Goal: Task Accomplishment & Management: Manage account settings

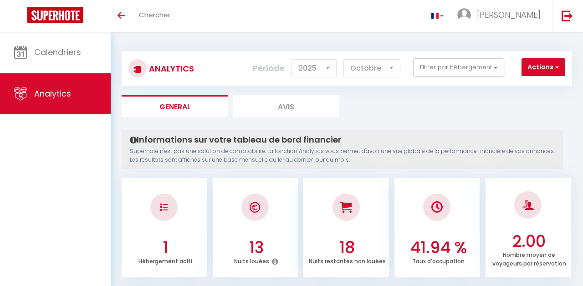
select select "2025"
select select "10"
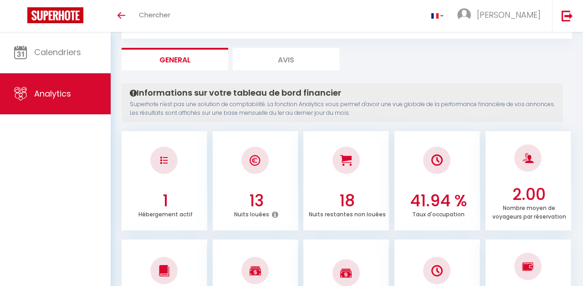
scroll to position [47, 0]
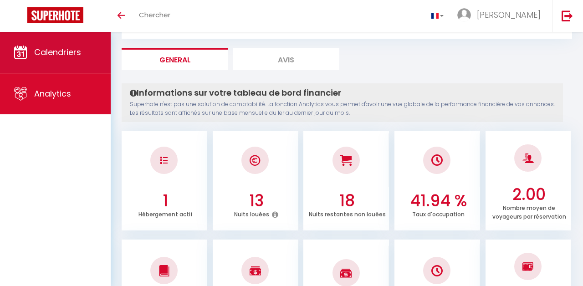
click at [47, 51] on span "Calendriers" at bounding box center [57, 51] width 47 height 11
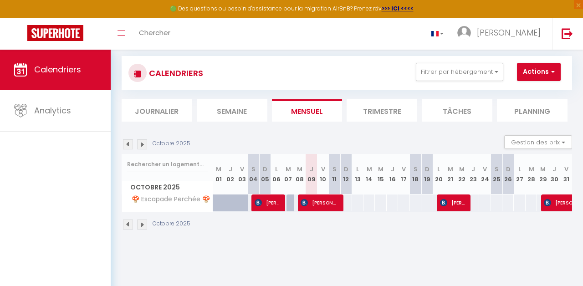
scroll to position [13, 0]
click at [271, 202] on span "[PERSON_NAME]" at bounding box center [268, 202] width 26 height 17
select select "OK"
select select "0"
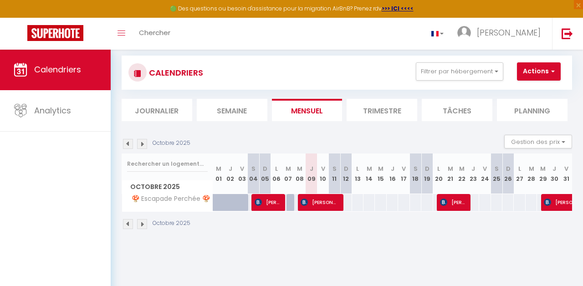
select select "0"
select select "1"
select select
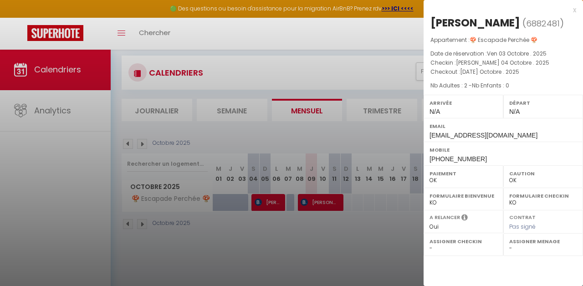
drag, startPoint x: 491, startPoint y: 23, endPoint x: 433, endPoint y: 18, distance: 58.0
click at [433, 18] on h2 "[PERSON_NAME] ( 6882481 )" at bounding box center [503, 22] width 146 height 15
drag, startPoint x: 432, startPoint y: 20, endPoint x: 465, endPoint y: 20, distance: 33.2
click at [465, 20] on div "[PERSON_NAME]" at bounding box center [475, 22] width 90 height 15
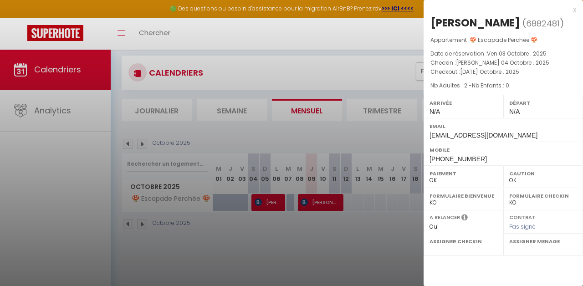
click at [465, 20] on div "[PERSON_NAME]" at bounding box center [475, 22] width 90 height 15
click at [444, 26] on div "[PERSON_NAME]" at bounding box center [475, 22] width 90 height 15
click at [490, 26] on h2 "[PERSON_NAME] ( 6882481 )" at bounding box center [503, 22] width 146 height 15
drag, startPoint x: 490, startPoint y: 26, endPoint x: 447, endPoint y: 24, distance: 43.3
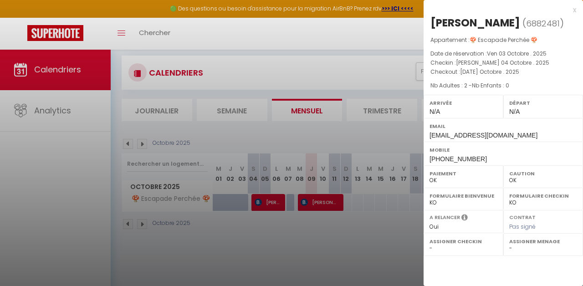
click at [447, 24] on h2 "[PERSON_NAME] ( 6882481 )" at bounding box center [503, 22] width 146 height 15
click at [447, 24] on div "[PERSON_NAME]" at bounding box center [475, 22] width 90 height 15
click at [469, 24] on div "[PERSON_NAME]" at bounding box center [475, 22] width 90 height 15
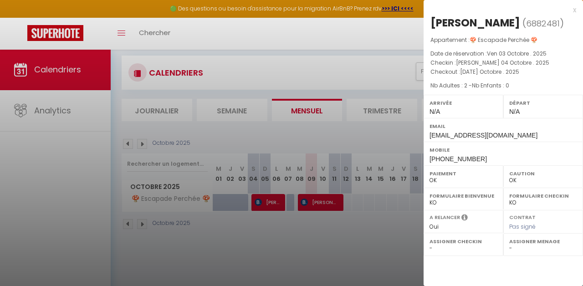
click at [428, 20] on div "[PERSON_NAME] ( 6882481 ) Appartement : 🍄 Escapade Perchée 🍄 Date de réservatio…" at bounding box center [502, 90] width 159 height 150
drag, startPoint x: 433, startPoint y: 22, endPoint x: 490, endPoint y: 23, distance: 56.9
click at [490, 23] on div "[PERSON_NAME]" at bounding box center [475, 22] width 90 height 15
click at [246, 179] on div at bounding box center [291, 143] width 583 height 286
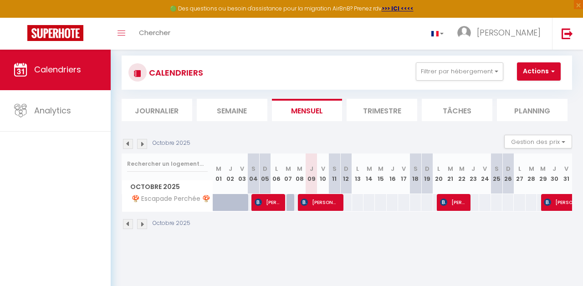
scroll to position [14, 0]
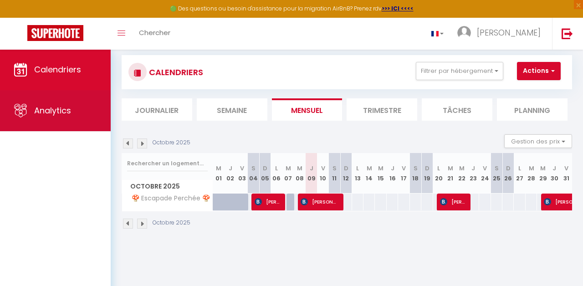
click at [43, 108] on span "Analytics" at bounding box center [52, 110] width 37 height 11
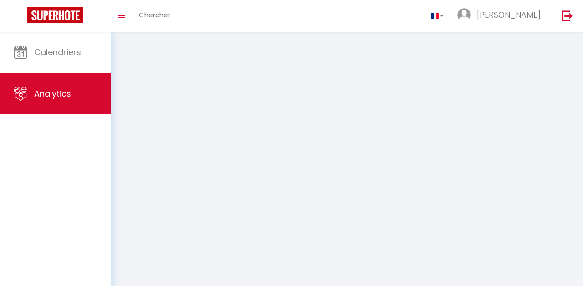
select select "2025"
select select "10"
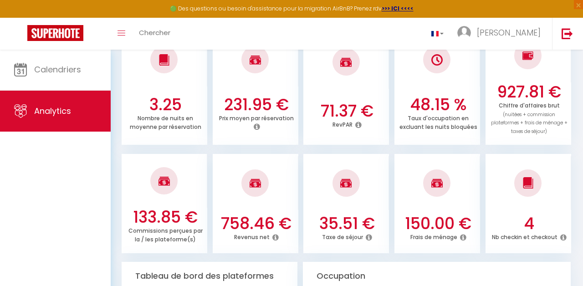
scroll to position [432, 0]
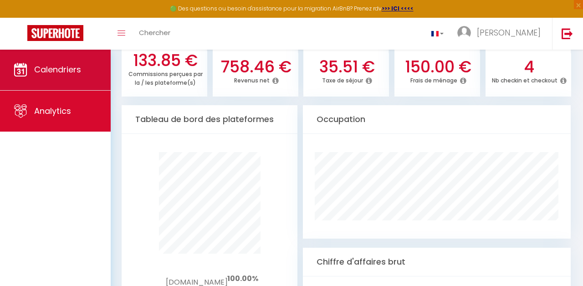
click at [60, 66] on span "Calendriers" at bounding box center [57, 69] width 47 height 11
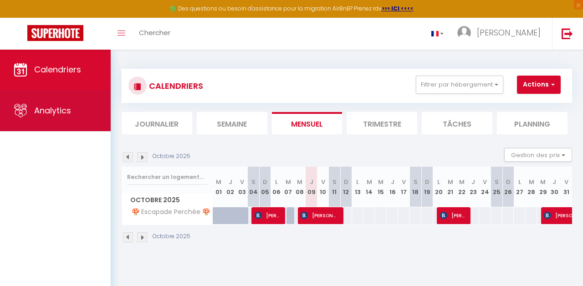
click at [56, 112] on span "Analytics" at bounding box center [52, 110] width 37 height 11
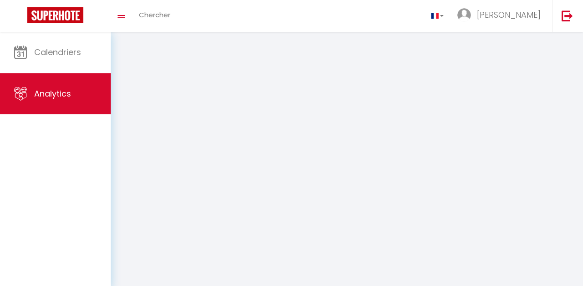
select select "2025"
select select "10"
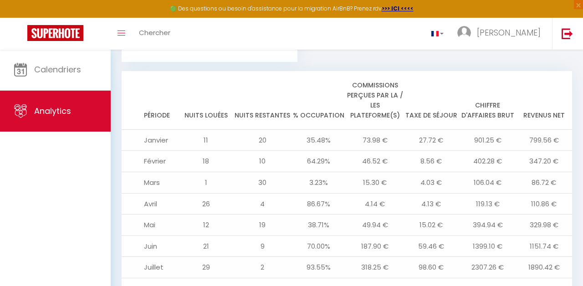
scroll to position [869, 0]
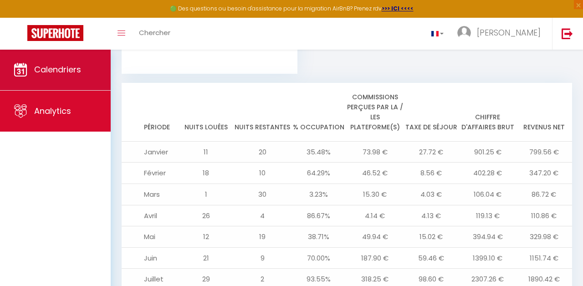
click at [64, 74] on span "Calendriers" at bounding box center [57, 69] width 47 height 11
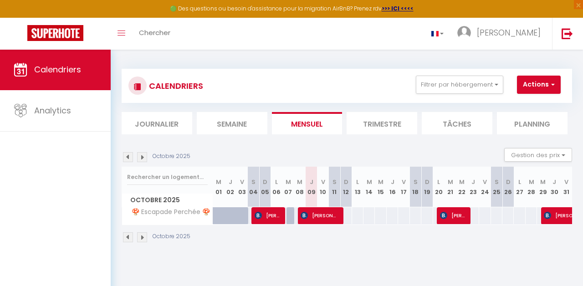
click at [376, 126] on li "Trimestre" at bounding box center [382, 123] width 71 height 22
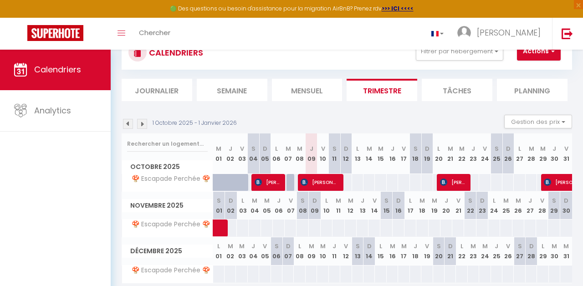
scroll to position [32, 0]
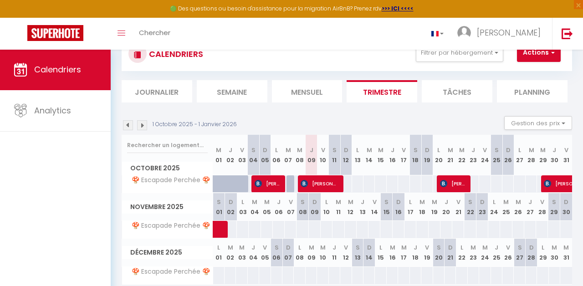
click at [126, 125] on img at bounding box center [128, 125] width 10 height 10
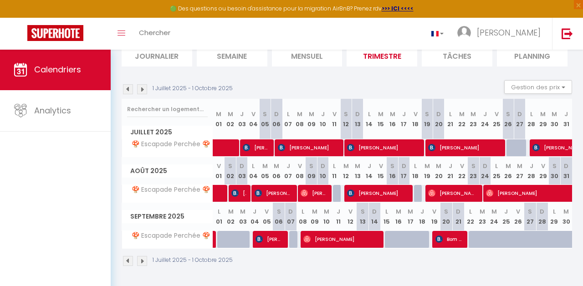
scroll to position [67, 0]
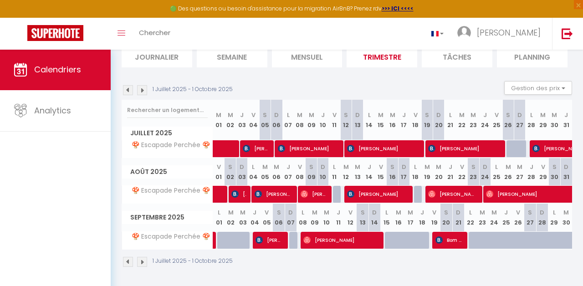
click at [128, 90] on img at bounding box center [128, 90] width 10 height 10
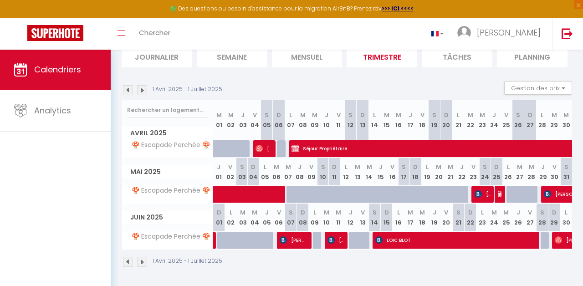
scroll to position [49, 0]
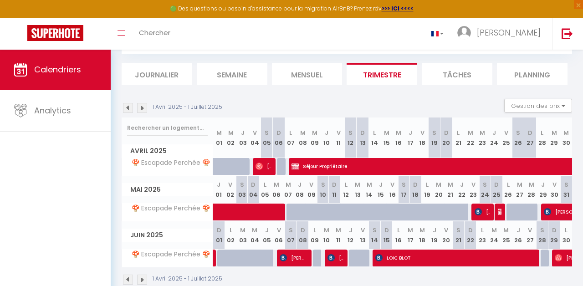
click at [128, 105] on img at bounding box center [128, 108] width 10 height 10
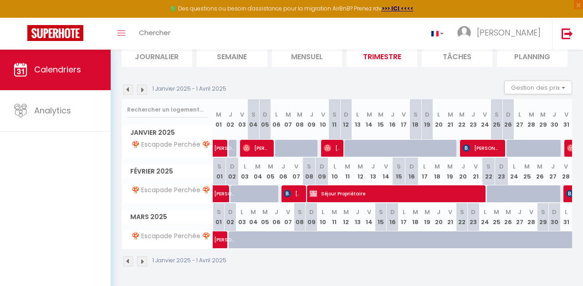
scroll to position [67, 0]
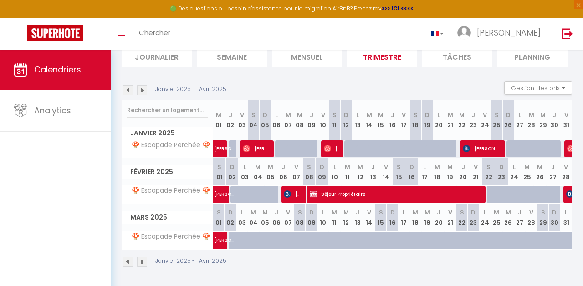
click at [141, 89] on img at bounding box center [142, 90] width 10 height 10
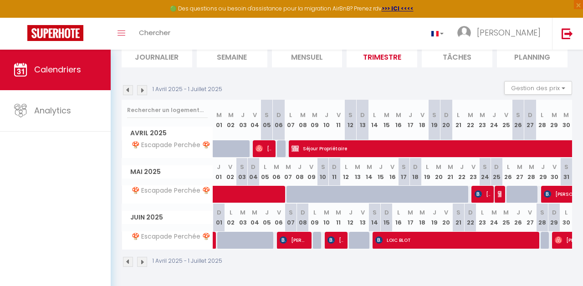
click at [141, 89] on div "CALENDRIERS Filtrer par hébergement Tous 🍄 Escapade Perchée 🍄 Effacer Sauvegard…" at bounding box center [347, 134] width 450 height 283
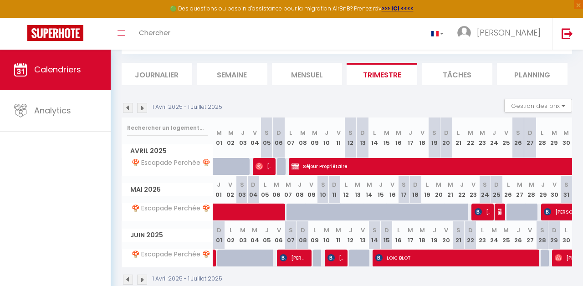
click at [145, 104] on img at bounding box center [142, 108] width 10 height 10
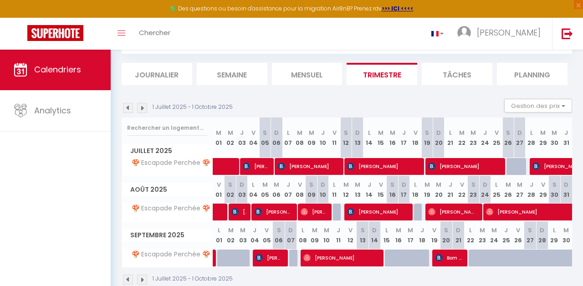
click at [145, 104] on img at bounding box center [142, 108] width 10 height 10
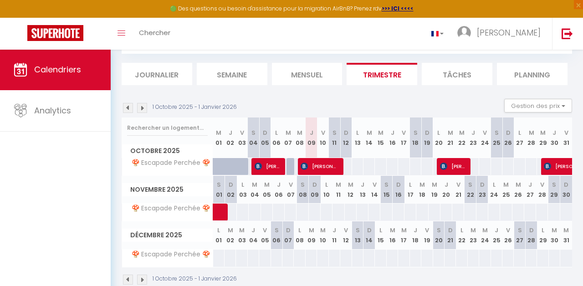
click at [267, 168] on span "[PERSON_NAME]" at bounding box center [268, 166] width 26 height 17
select select "OK"
select select "0"
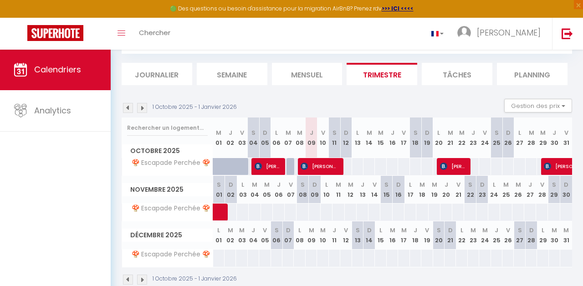
select select "1"
select select
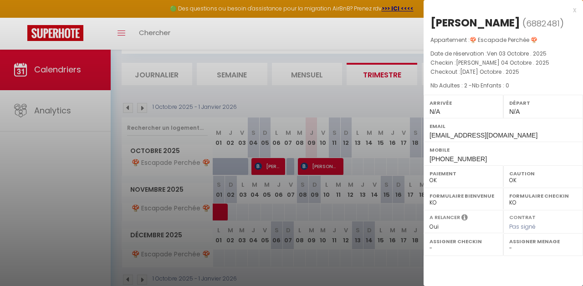
click at [313, 163] on div at bounding box center [291, 143] width 583 height 286
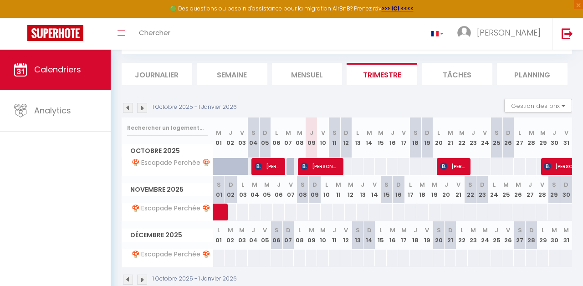
click at [322, 165] on span "[PERSON_NAME]" at bounding box center [320, 166] width 38 height 17
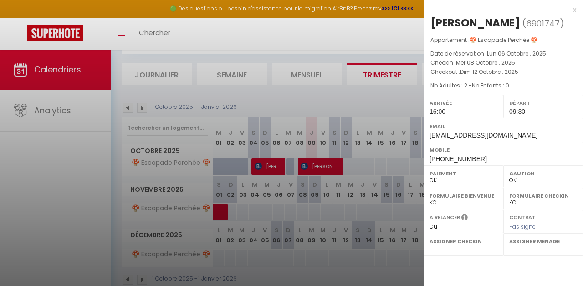
click at [270, 162] on div at bounding box center [291, 143] width 583 height 286
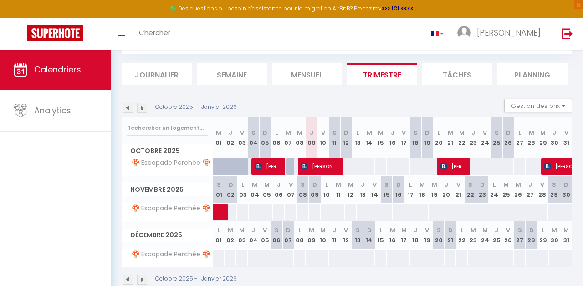
click at [270, 167] on span "[PERSON_NAME]" at bounding box center [268, 166] width 26 height 17
select select "0"
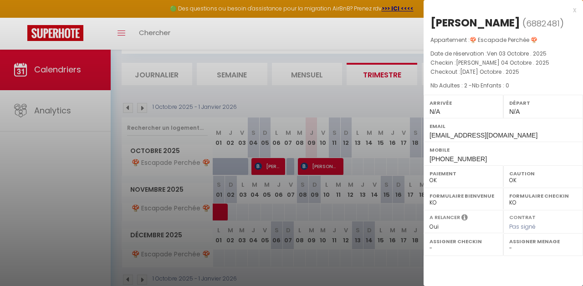
drag, startPoint x: 491, startPoint y: 24, endPoint x: 444, endPoint y: 23, distance: 47.4
click at [444, 23] on h2 "[PERSON_NAME] ( 6882481 )" at bounding box center [503, 22] width 146 height 15
click at [445, 20] on div "[PERSON_NAME]" at bounding box center [475, 22] width 90 height 15
click at [431, 23] on div "[PERSON_NAME]" at bounding box center [475, 22] width 90 height 15
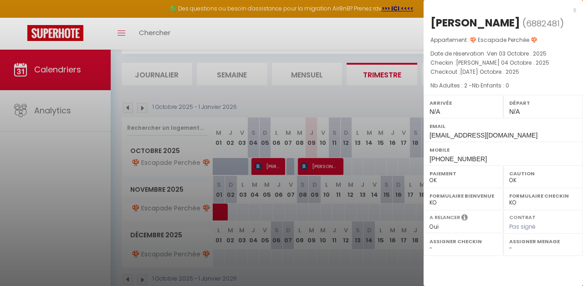
copy div "[PERSON_NAME]"
click at [313, 167] on div at bounding box center [291, 143] width 583 height 286
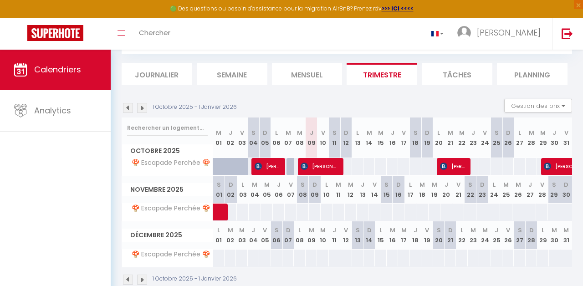
click at [313, 167] on span "[PERSON_NAME]" at bounding box center [320, 166] width 38 height 17
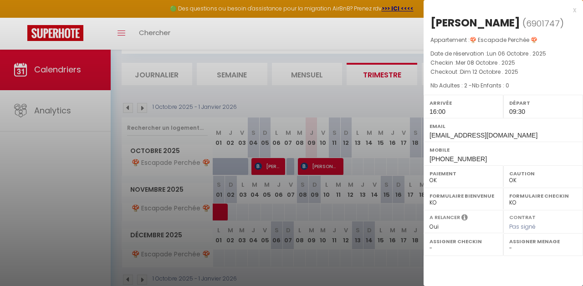
click at [520, 21] on h2 "[PERSON_NAME] ( 6901747 )" at bounding box center [503, 22] width 146 height 15
drag, startPoint x: 520, startPoint y: 21, endPoint x: 466, endPoint y: 19, distance: 54.2
click at [466, 19] on h2 "[PERSON_NAME] ( 6901747 )" at bounding box center [503, 22] width 146 height 15
click at [444, 21] on div "[PERSON_NAME]" at bounding box center [475, 22] width 90 height 15
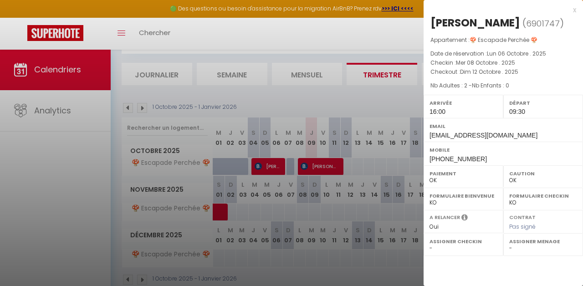
click at [519, 22] on div "[PERSON_NAME]" at bounding box center [475, 22] width 90 height 15
copy div "[PERSON_NAME]"
click at [317, 159] on div at bounding box center [291, 143] width 583 height 286
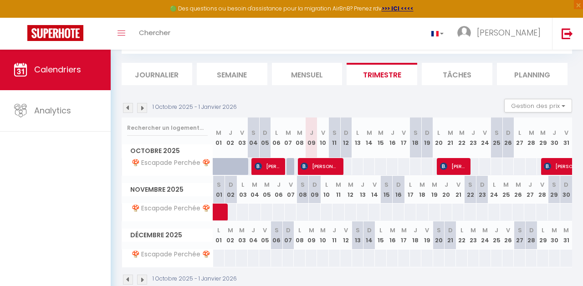
click at [449, 164] on span "[PERSON_NAME]" at bounding box center [453, 166] width 26 height 17
select select "KO"
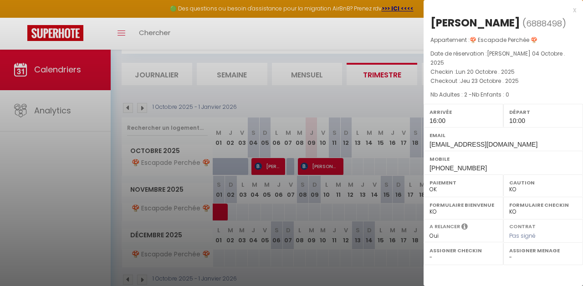
drag, startPoint x: 541, startPoint y: 21, endPoint x: 432, endPoint y: 18, distance: 108.4
click at [432, 18] on div "[PERSON_NAME]" at bounding box center [475, 22] width 90 height 15
click at [439, 19] on div "[PERSON_NAME]" at bounding box center [475, 22] width 90 height 15
click at [541, 25] on h2 "[PERSON_NAME] ( 6888498 )" at bounding box center [503, 22] width 146 height 15
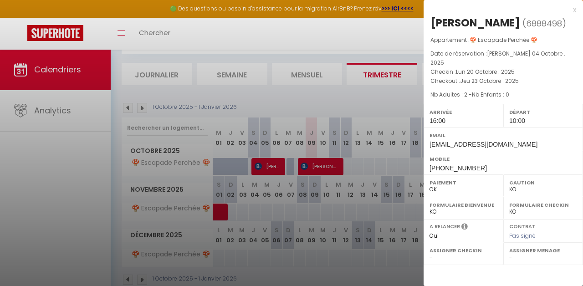
copy div "[PERSON_NAME]"
click at [373, 162] on div at bounding box center [291, 143] width 583 height 286
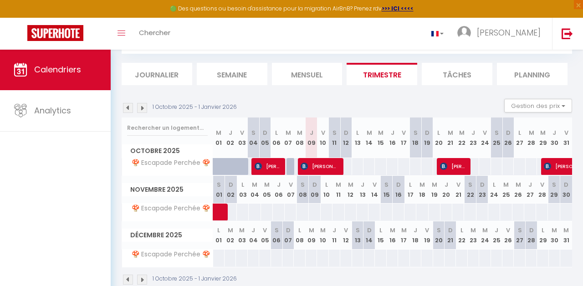
click at [459, 167] on span "[PERSON_NAME]" at bounding box center [453, 166] width 26 height 17
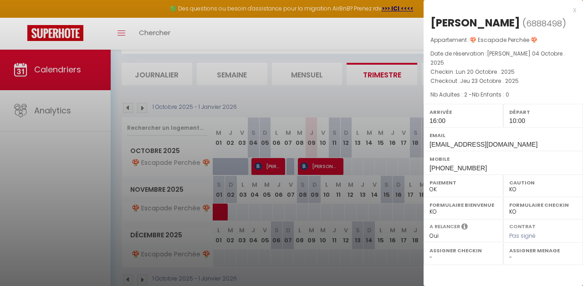
click at [408, 172] on div at bounding box center [291, 143] width 583 height 286
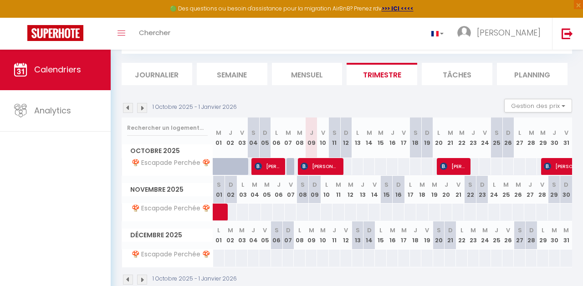
click at [550, 166] on img at bounding box center [547, 166] width 7 height 7
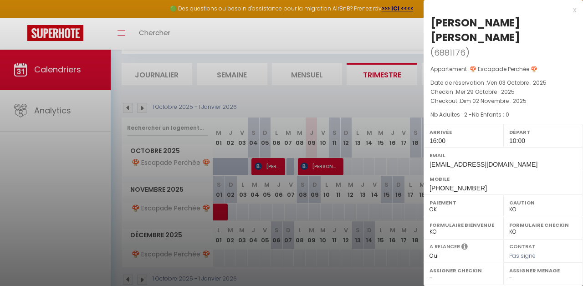
drag, startPoint x: 431, startPoint y: 20, endPoint x: 499, endPoint y: 15, distance: 68.1
click at [499, 15] on div "x [PERSON_NAME] [PERSON_NAME] ( 6881176 ) Appartement : 🍄 Escapade Perchée 🍄 Da…" at bounding box center [502, 99] width 159 height 199
drag, startPoint x: 432, startPoint y: 24, endPoint x: 496, endPoint y: 22, distance: 64.2
click at [496, 22] on div "[PERSON_NAME] [PERSON_NAME]" at bounding box center [503, 29] width 146 height 29
click at [496, 21] on div "[PERSON_NAME] [PERSON_NAME]" at bounding box center [503, 29] width 146 height 29
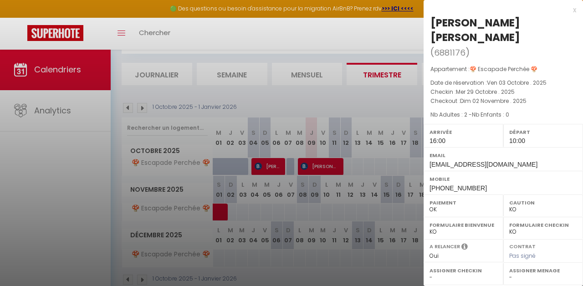
click at [516, 22] on div "[PERSON_NAME] [PERSON_NAME]" at bounding box center [503, 29] width 146 height 29
copy div "[PERSON_NAME] [PERSON_NAME]"
click at [321, 169] on div at bounding box center [291, 143] width 583 height 286
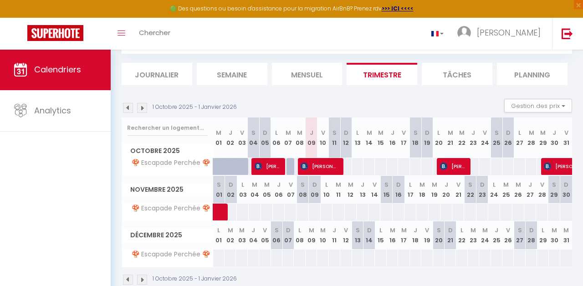
click at [456, 170] on span "[PERSON_NAME]" at bounding box center [453, 166] width 26 height 17
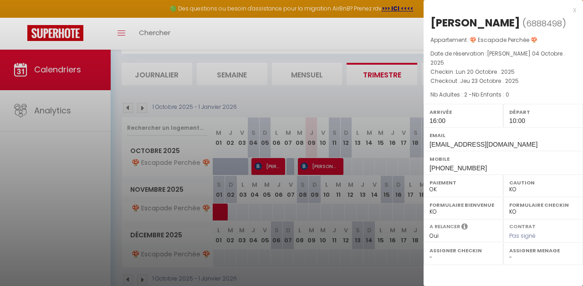
click at [391, 105] on div at bounding box center [291, 143] width 583 height 286
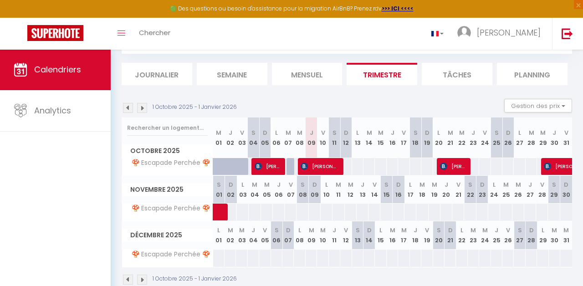
click at [555, 162] on span "[PERSON_NAME] [PERSON_NAME]" at bounding box center [586, 166] width 84 height 17
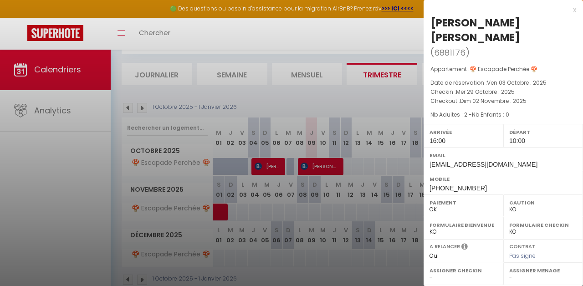
click at [221, 213] on div at bounding box center [291, 143] width 583 height 286
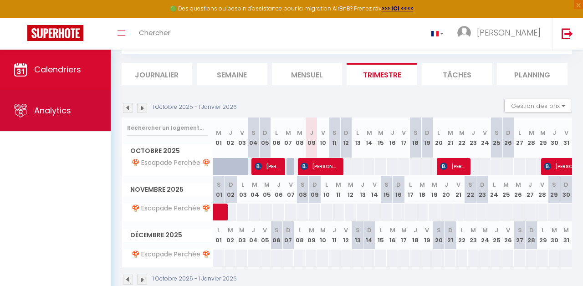
click at [61, 104] on link "Analytics" at bounding box center [55, 110] width 111 height 41
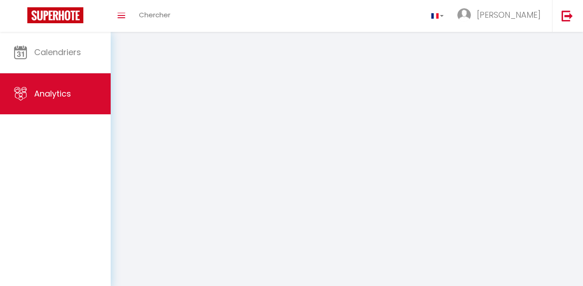
select select "2025"
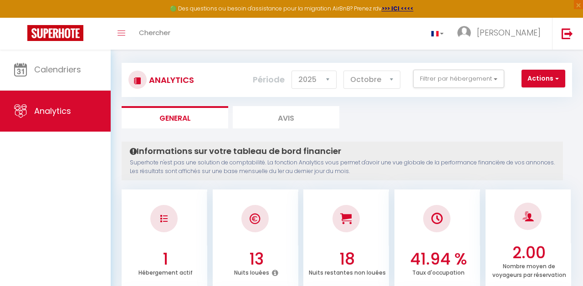
scroll to position [6, 0]
click at [389, 80] on select "[PERSON_NAME] Mars [PERSON_NAME] Juin Juillet Août Septembre Octobre Novembre D…" at bounding box center [371, 80] width 57 height 18
select select "11"
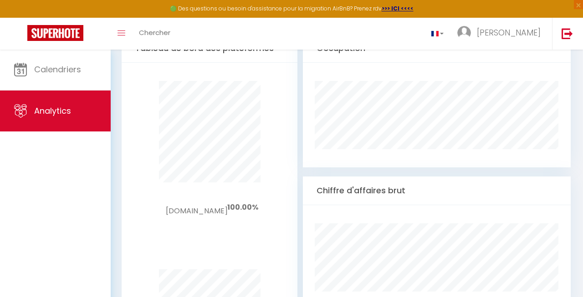
scroll to position [9, 0]
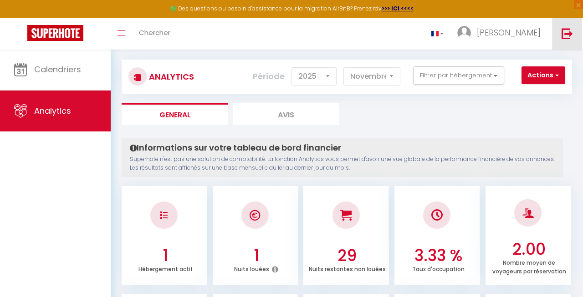
click at [566, 39] on link at bounding box center [567, 34] width 30 height 32
